Goal: Information Seeking & Learning: Learn about a topic

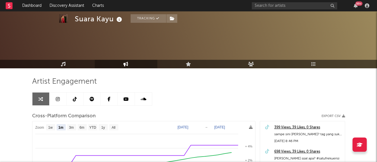
select select "1m"
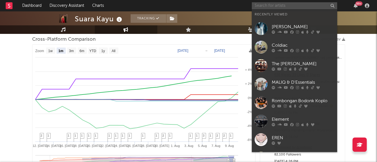
click at [254, 4] on input "text" at bounding box center [294, 5] width 85 height 7
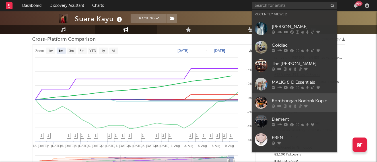
click at [290, 99] on div "Rombongan Bodonk Koplo" at bounding box center [303, 100] width 63 height 7
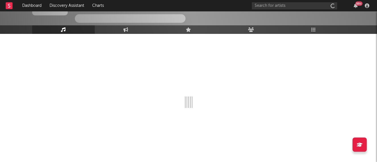
scroll to position [77, 0]
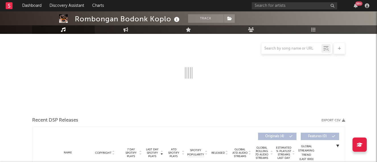
select select "1w"
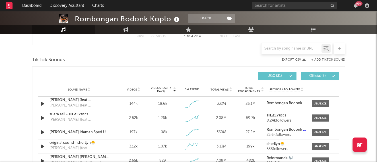
scroll to position [346, 0]
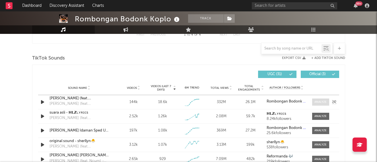
click at [320, 102] on div at bounding box center [320, 102] width 12 height 4
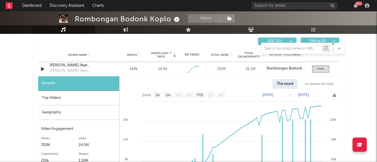
scroll to position [380, 0]
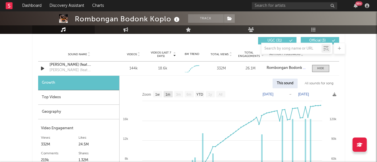
click at [166, 95] on text "1m" at bounding box center [167, 94] width 5 height 4
select select "1m"
type input "[DATE]"
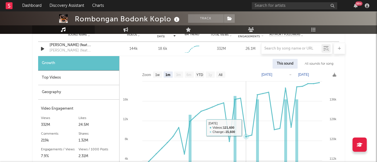
scroll to position [401, 0]
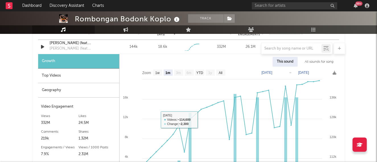
click at [51, 75] on div "Top Videos" at bounding box center [78, 76] width 81 height 15
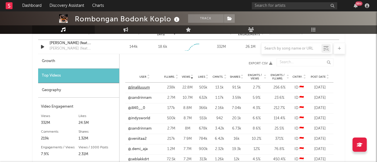
click at [142, 87] on link "@linaliluuum" at bounding box center [139, 88] width 22 height 6
click at [144, 98] on link "@sandrinnam" at bounding box center [140, 98] width 24 height 6
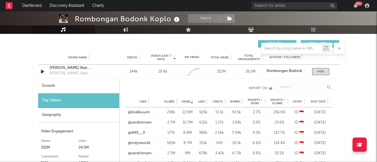
scroll to position [368, 0]
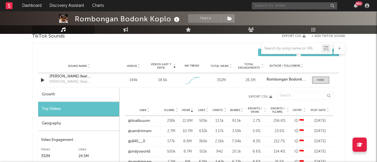
click at [264, 3] on input "text" at bounding box center [294, 5] width 85 height 7
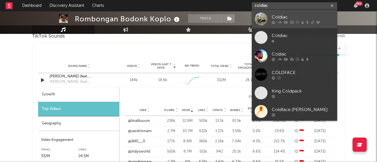
type input "coldiac"
click at [283, 17] on div "Coldiac" at bounding box center [303, 17] width 63 height 7
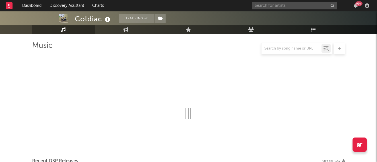
scroll to position [368, 0]
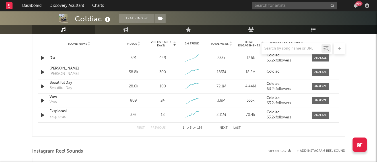
select select "6m"
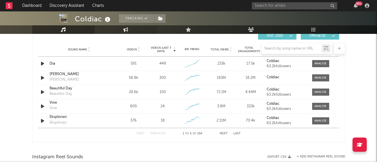
scroll to position [406, 0]
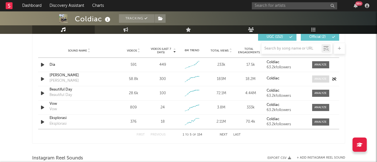
click at [316, 78] on div at bounding box center [320, 79] width 12 height 4
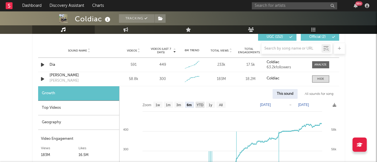
click at [199, 106] on text "YTD" at bounding box center [199, 105] width 7 height 4
select select "YTD"
type input "[DATE]"
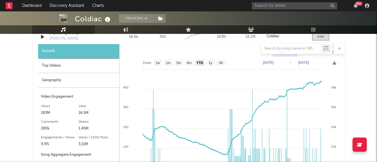
scroll to position [451, 0]
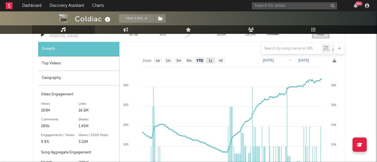
click at [210, 59] on text "1y" at bounding box center [210, 61] width 4 height 4
select select "1y"
type input "[DATE]"
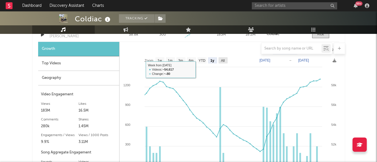
click at [223, 62] on text "All" at bounding box center [223, 61] width 4 height 4
select select "All"
type input "[DATE]"
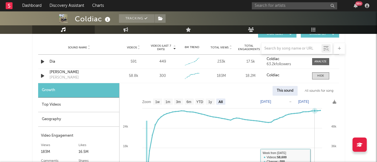
scroll to position [399, 0]
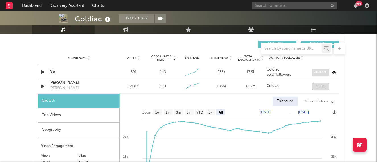
click at [315, 71] on div at bounding box center [320, 72] width 12 height 4
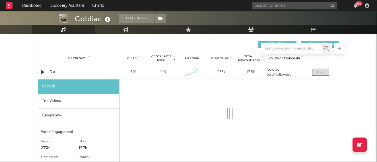
select select "1w"
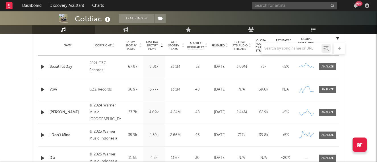
scroll to position [230, 0]
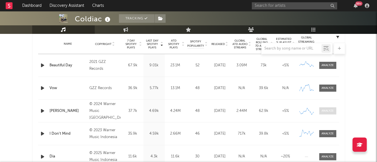
click at [322, 110] on div at bounding box center [327, 111] width 12 height 4
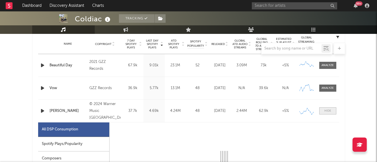
select select "6m"
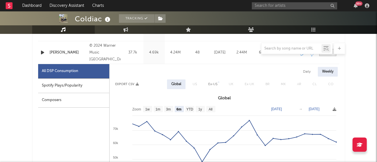
scroll to position [290, 0]
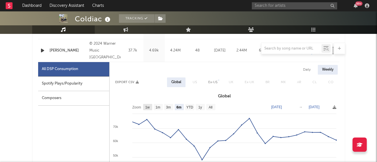
click at [146, 108] on text "1w" at bounding box center [147, 107] width 5 height 4
select select "1w"
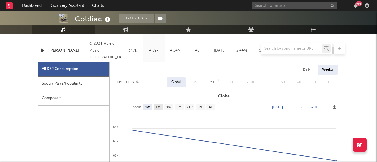
click at [160, 107] on text "1m" at bounding box center [157, 107] width 5 height 4
select select "1m"
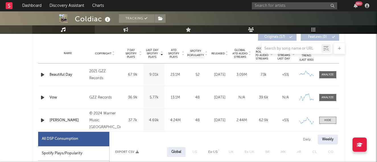
scroll to position [220, 0]
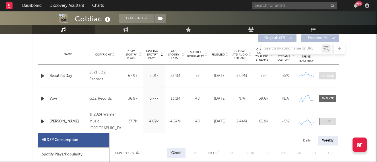
click at [329, 76] on div at bounding box center [327, 76] width 12 height 4
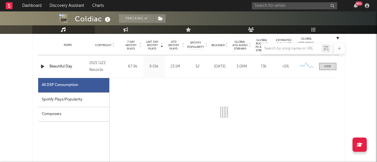
select select "6m"
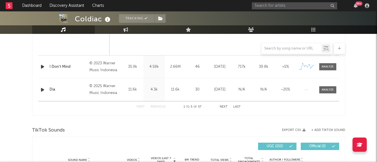
scroll to position [829, 0]
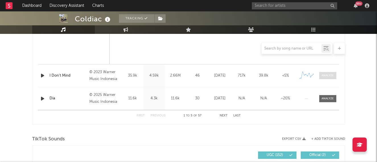
click at [324, 77] on div at bounding box center [327, 75] width 12 height 4
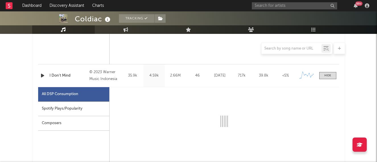
select select "6m"
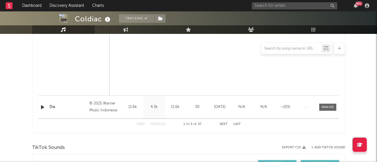
scroll to position [1091, 0]
click at [328, 108] on div at bounding box center [327, 107] width 12 height 4
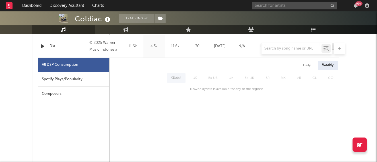
scroll to position [1151, 0]
